Goal: Information Seeking & Learning: Find specific fact

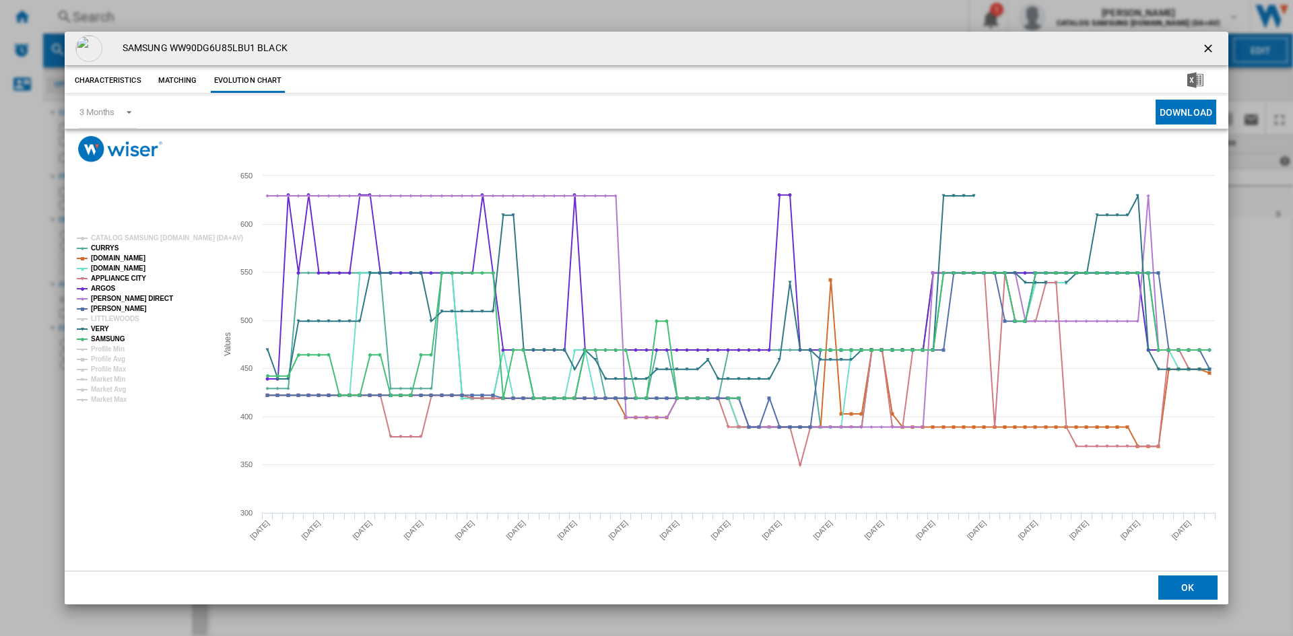
click at [1207, 45] on ng-md-icon "getI18NText('BUTTONS.CLOSE_DIALOG')" at bounding box center [1209, 50] width 16 height 16
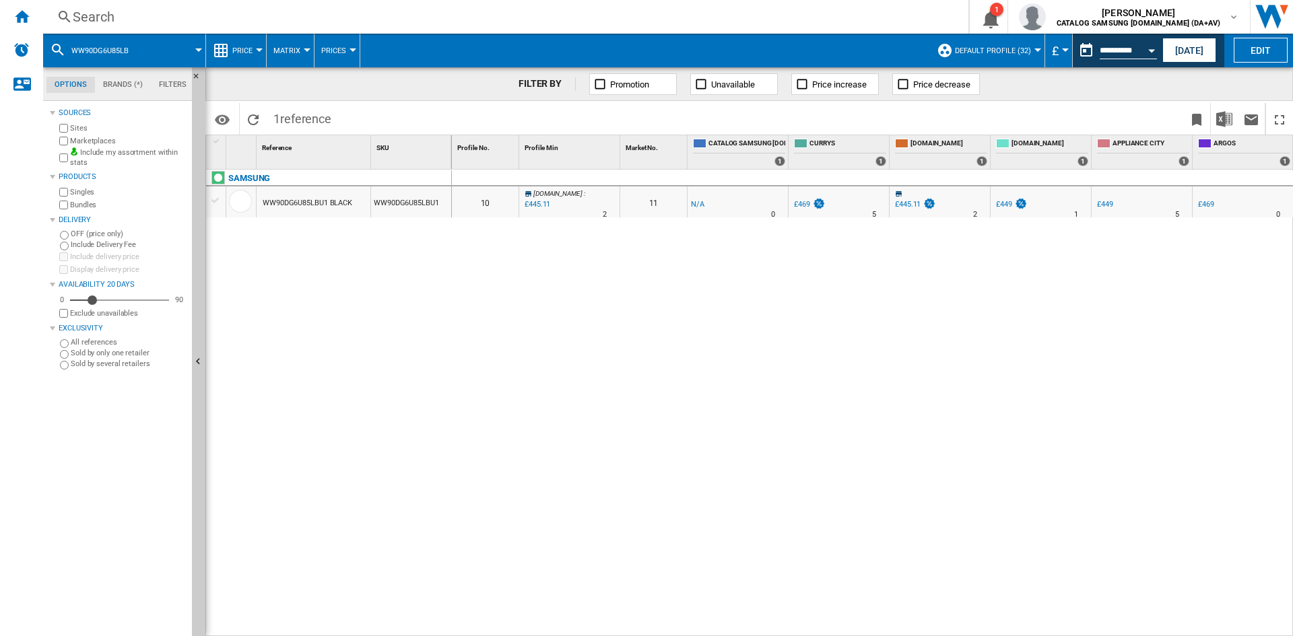
click at [143, 15] on div "Search" at bounding box center [503, 16] width 861 height 19
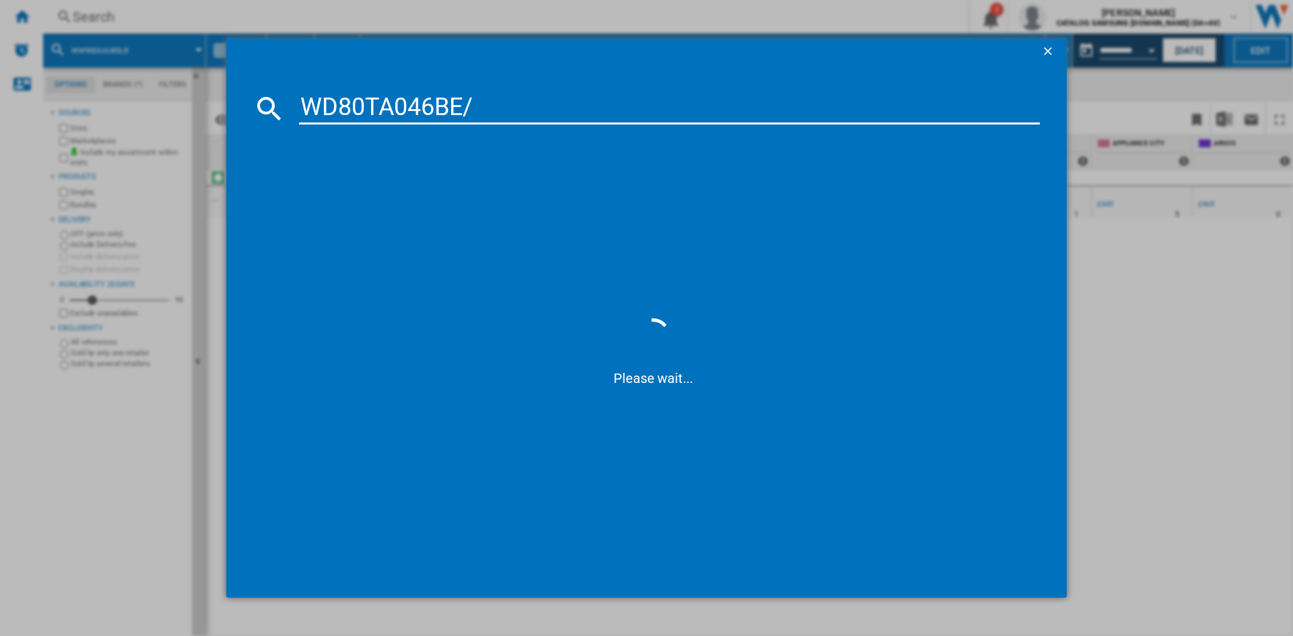
type input "WD80TA046BE"
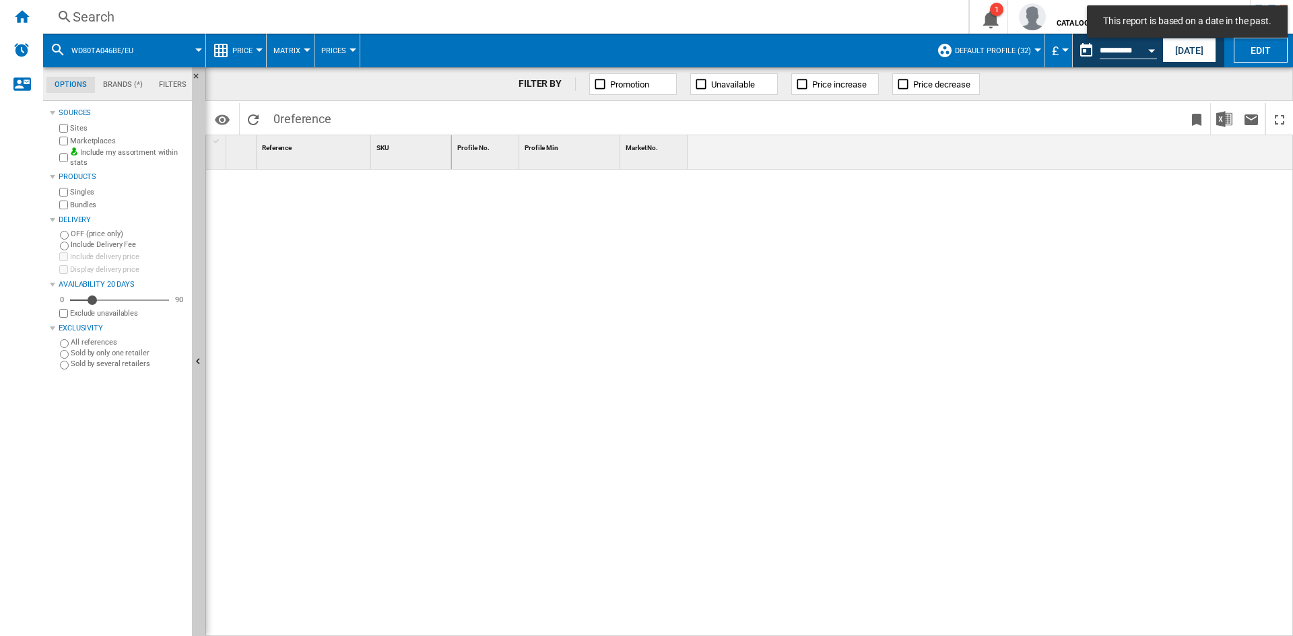
click at [106, 18] on div "Search" at bounding box center [503, 16] width 861 height 19
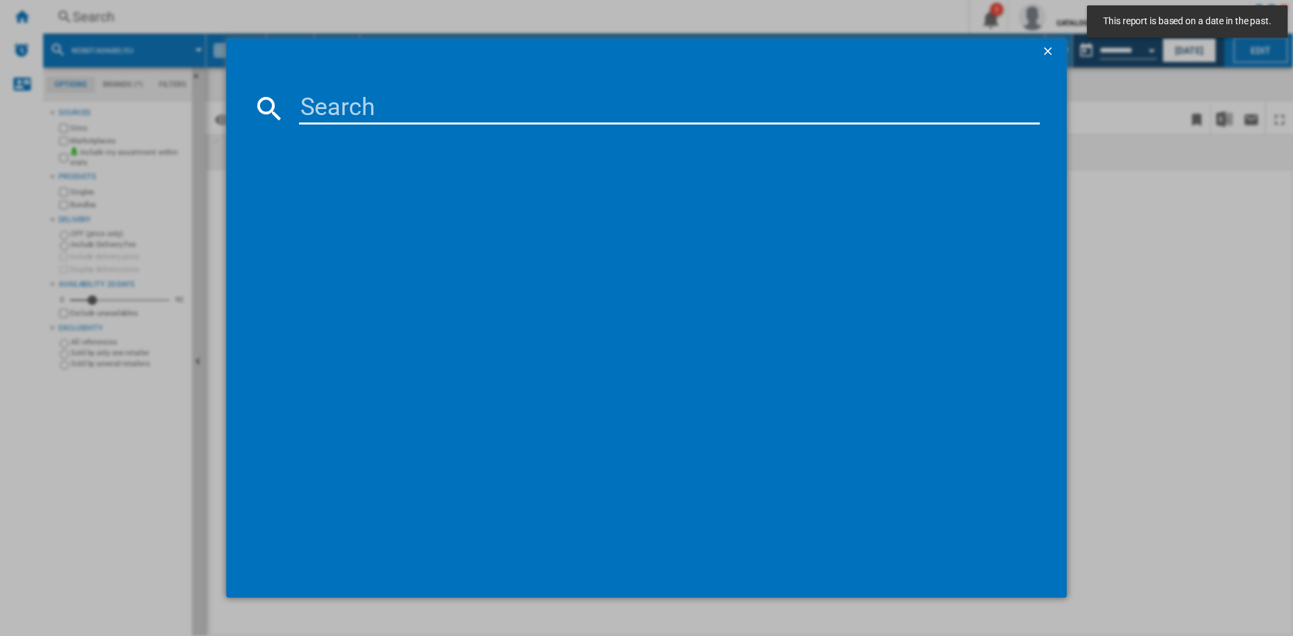
click at [326, 111] on input at bounding box center [669, 108] width 741 height 32
type input "WD80TA046BE"
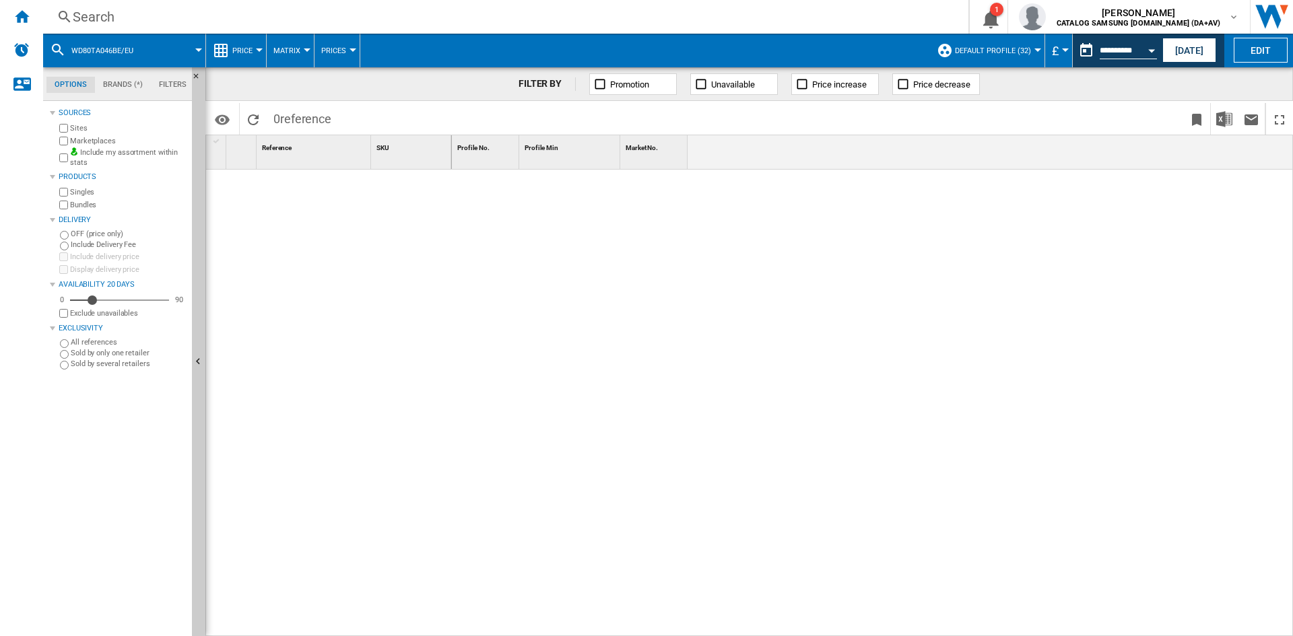
click at [104, 23] on div "Search" at bounding box center [503, 16] width 861 height 19
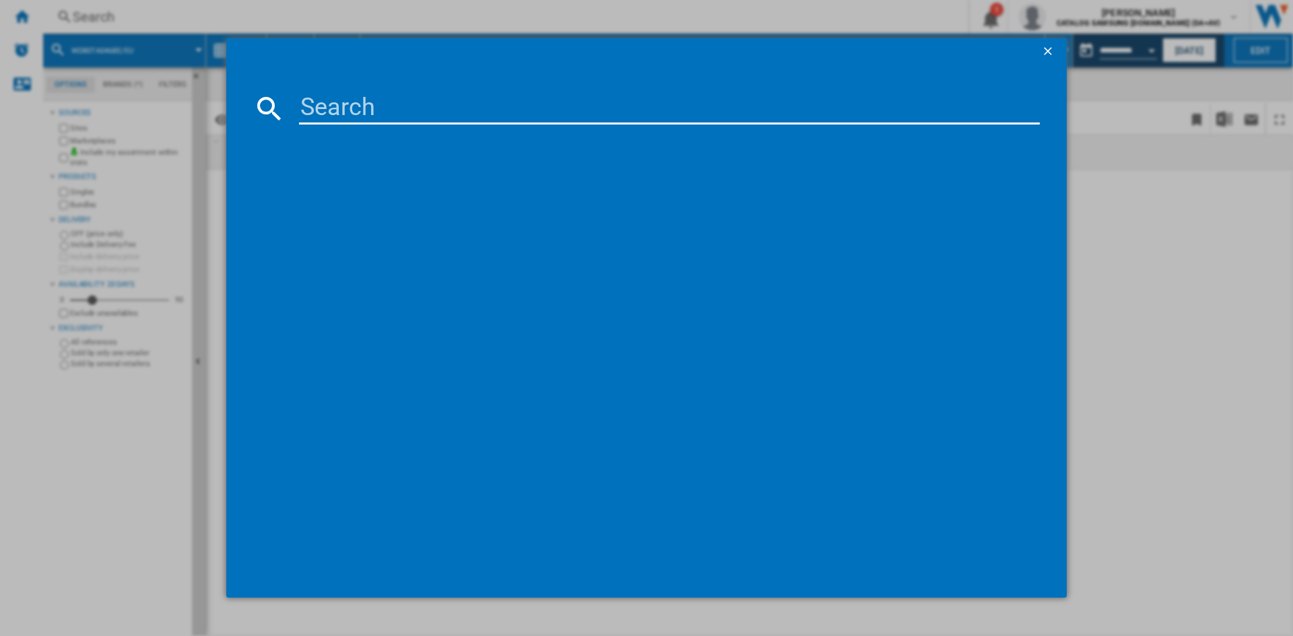
click at [346, 107] on input at bounding box center [669, 108] width 741 height 32
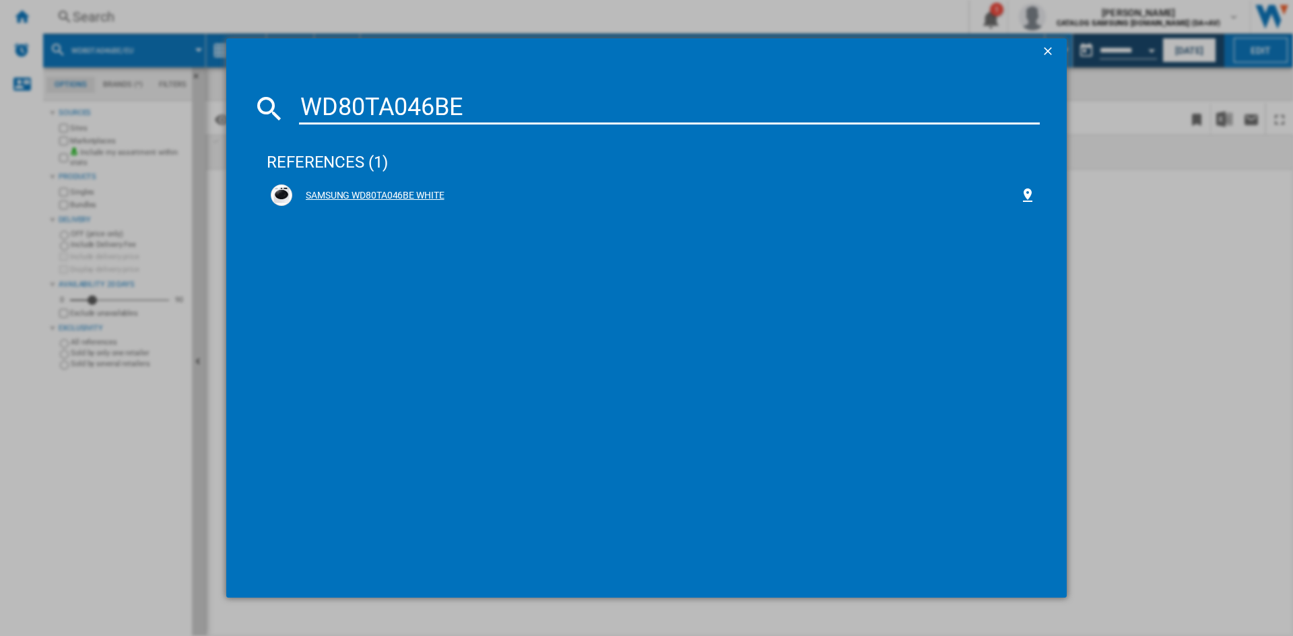
type input "WD80TA046BE"
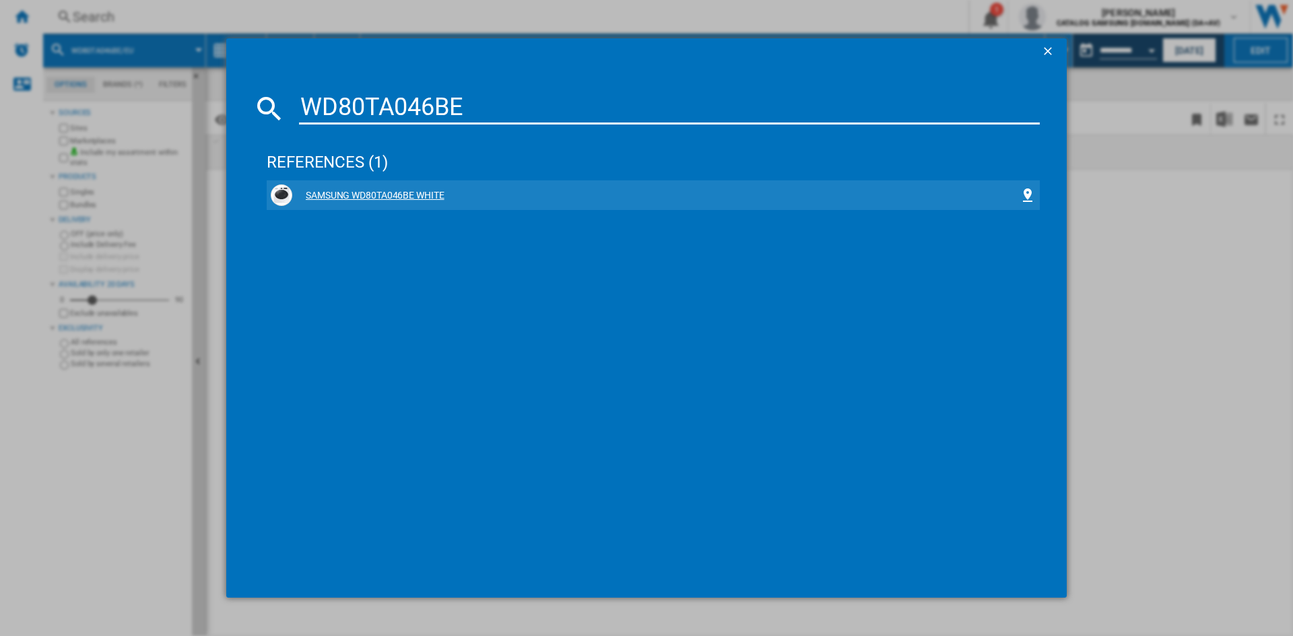
click at [385, 190] on div "SAMSUNG WD80TA046BE WHITE" at bounding box center [655, 195] width 727 height 13
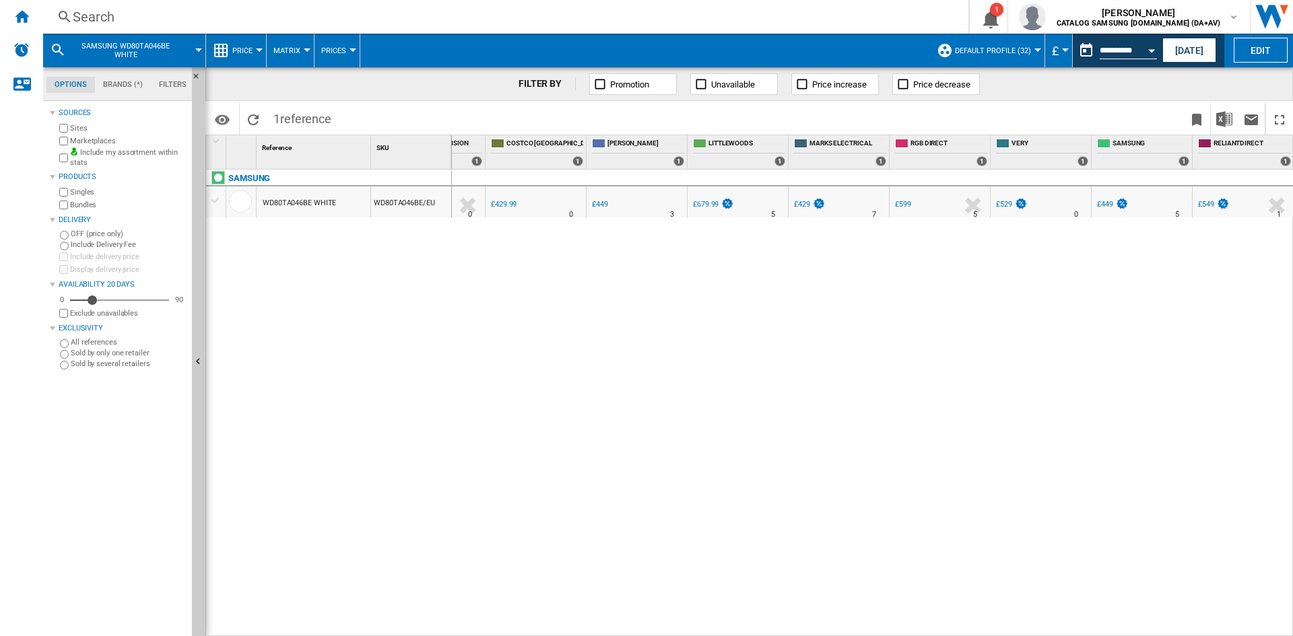
drag, startPoint x: 973, startPoint y: 628, endPoint x: 918, endPoint y: 634, distance: 55.6
click at [918, 634] on div "0 0 14 [DOMAIN_NAME] : -1.0 % £429 % N/A 2 [DOMAIN_NAME] : 15 -1.0 % -£1 %" at bounding box center [873, 403] width 842 height 467
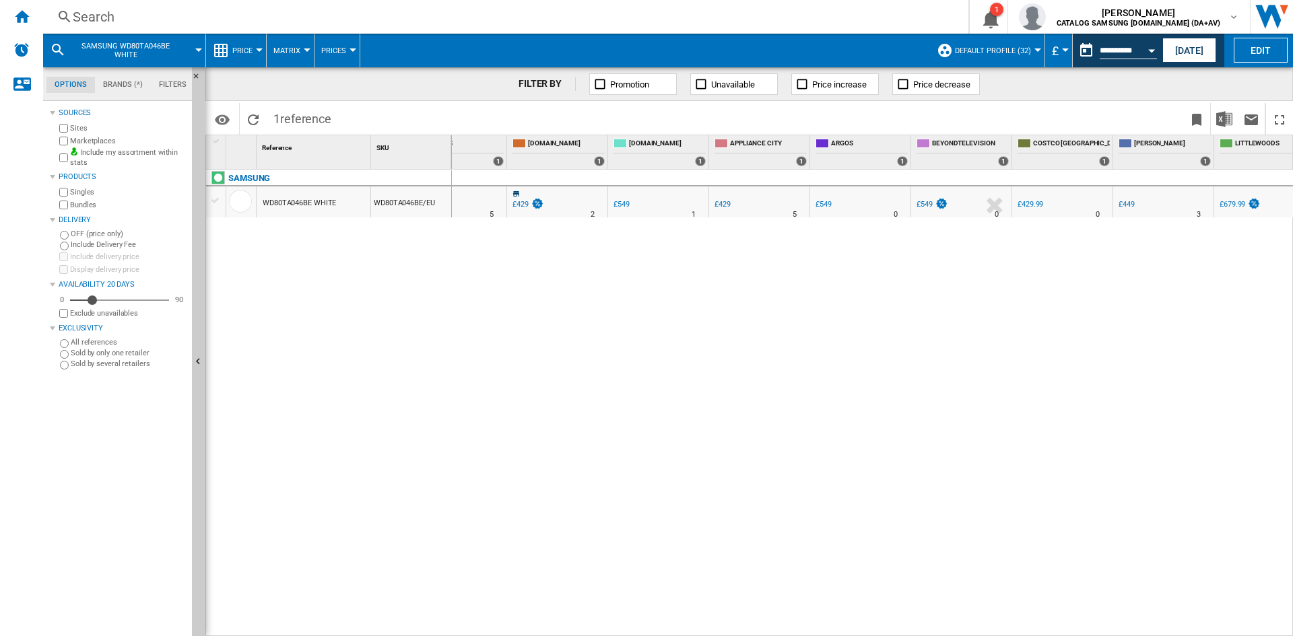
scroll to position [0, 378]
click at [90, 17] on div "Search" at bounding box center [503, 16] width 861 height 19
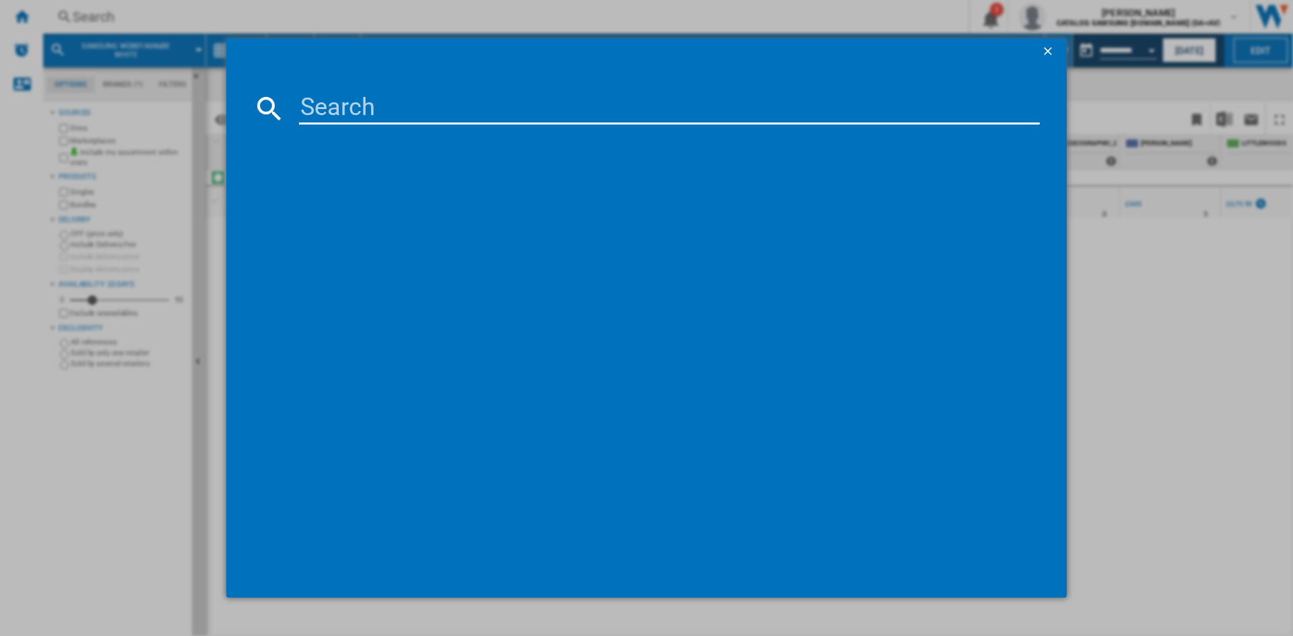
click at [333, 102] on input at bounding box center [669, 108] width 741 height 32
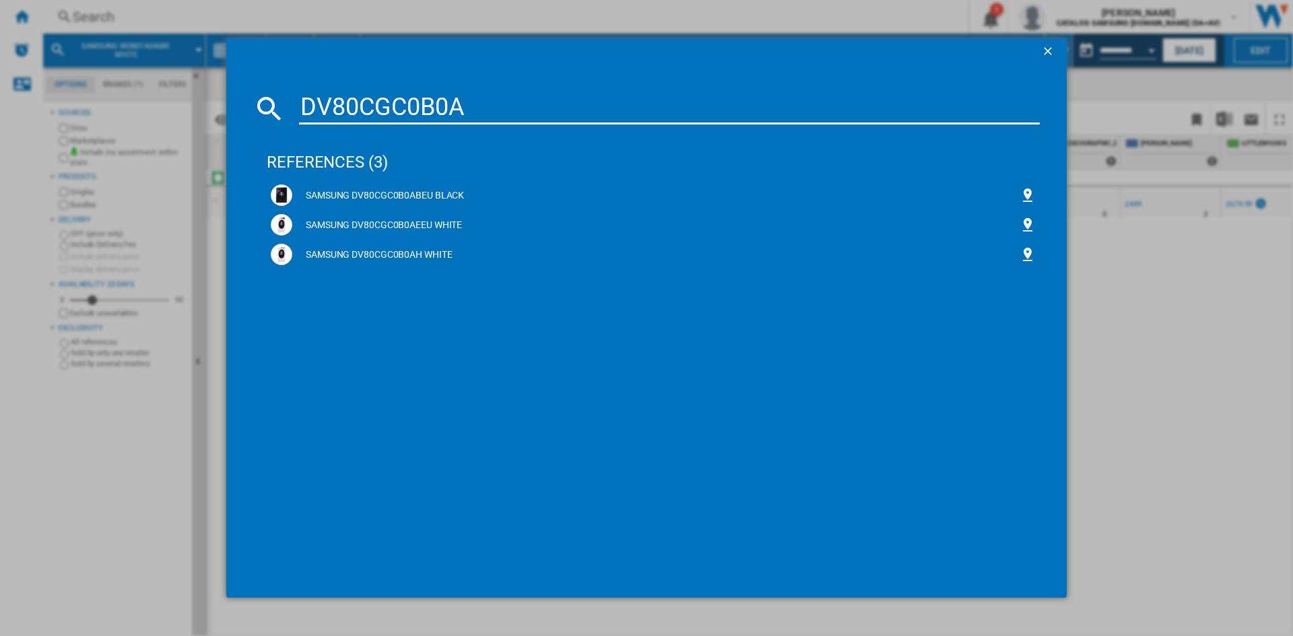
type input "DV80CGC0B0AB"
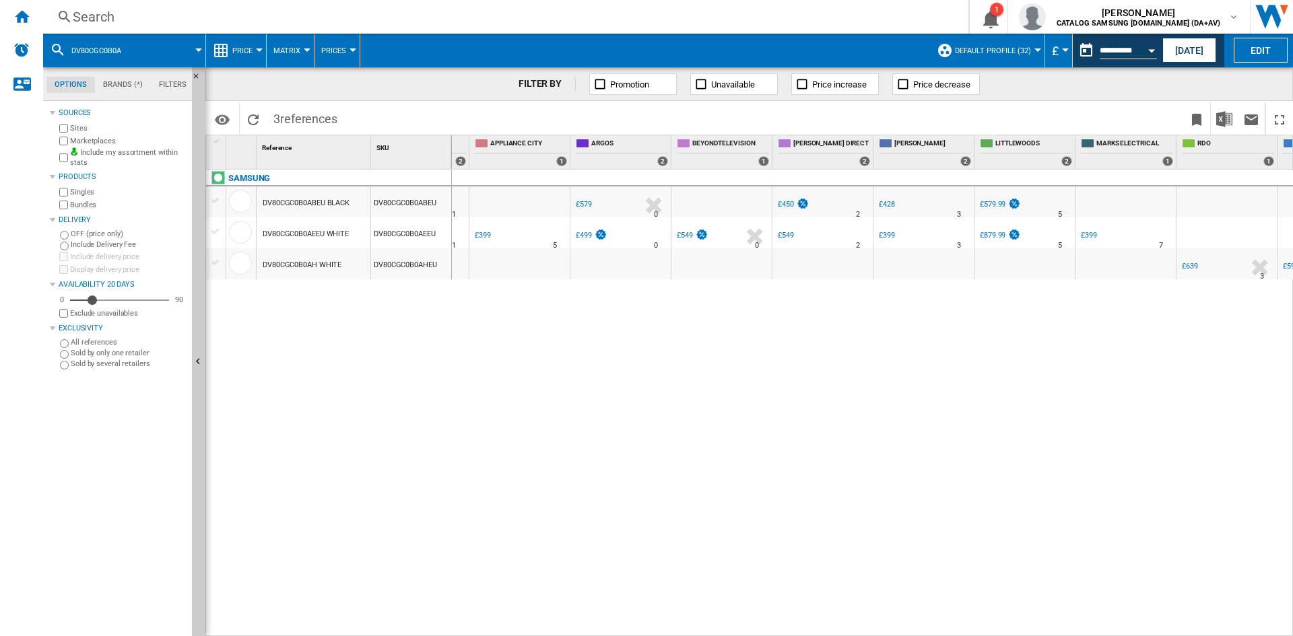
scroll to position [0, 658]
